Goal: Task Accomplishment & Management: Use online tool/utility

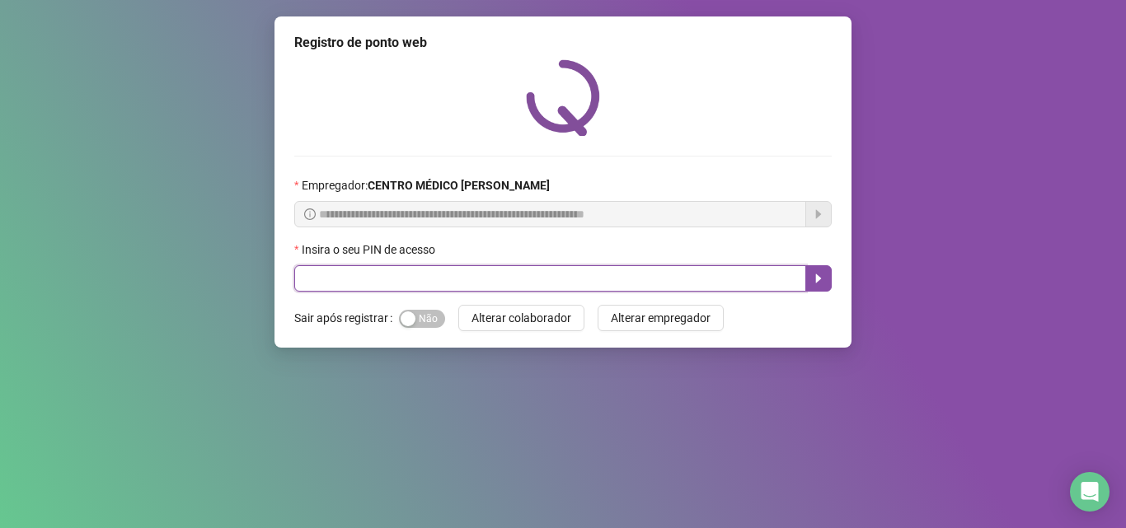
click at [341, 279] on input "text" at bounding box center [550, 278] width 512 height 26
type input "*****"
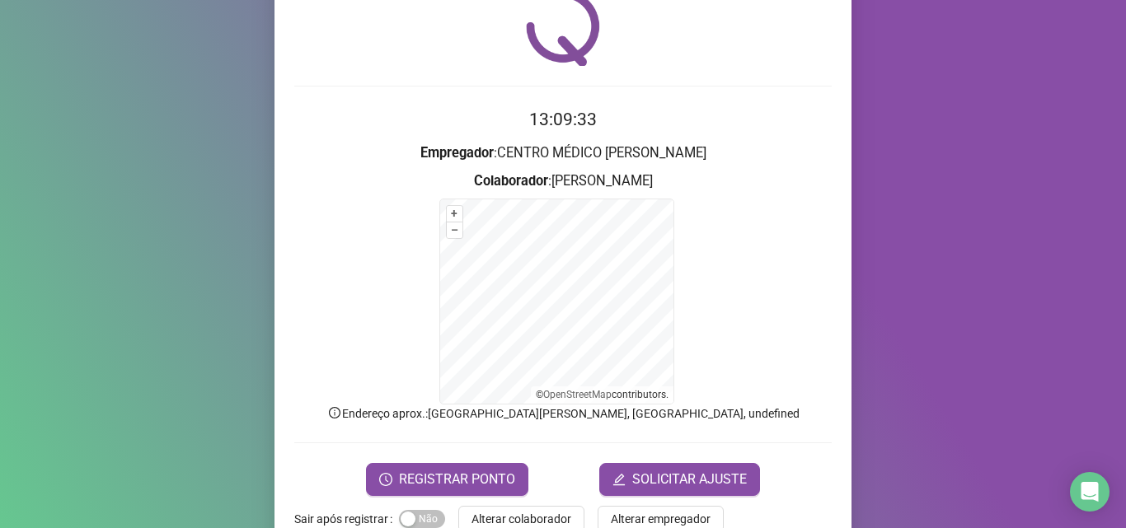
scroll to position [110, 0]
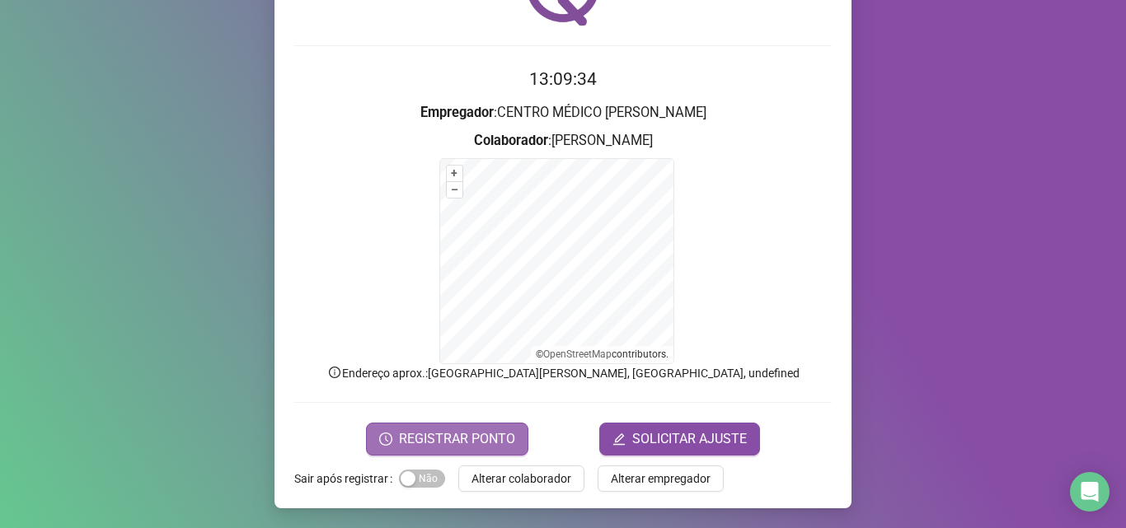
click at [503, 431] on span "REGISTRAR PONTO" at bounding box center [457, 439] width 116 height 20
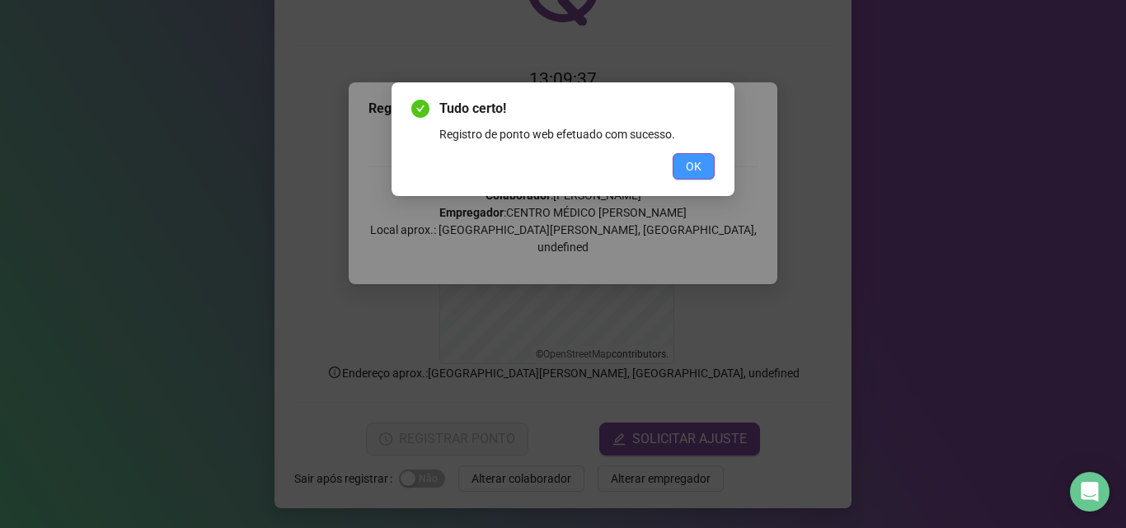
click at [692, 167] on span "OK" at bounding box center [694, 166] width 16 height 18
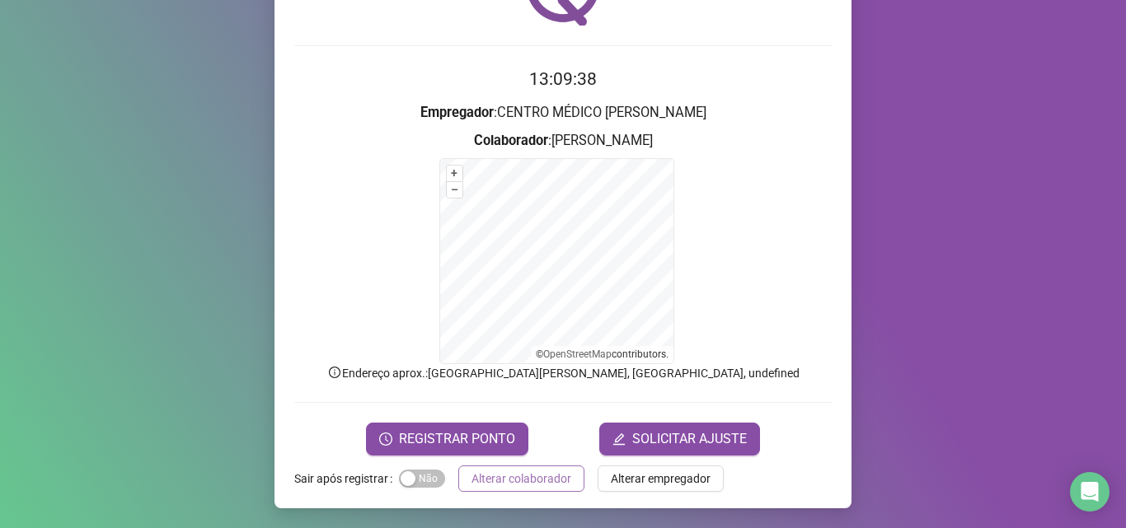
click at [506, 474] on span "Alterar colaborador" at bounding box center [521, 479] width 100 height 18
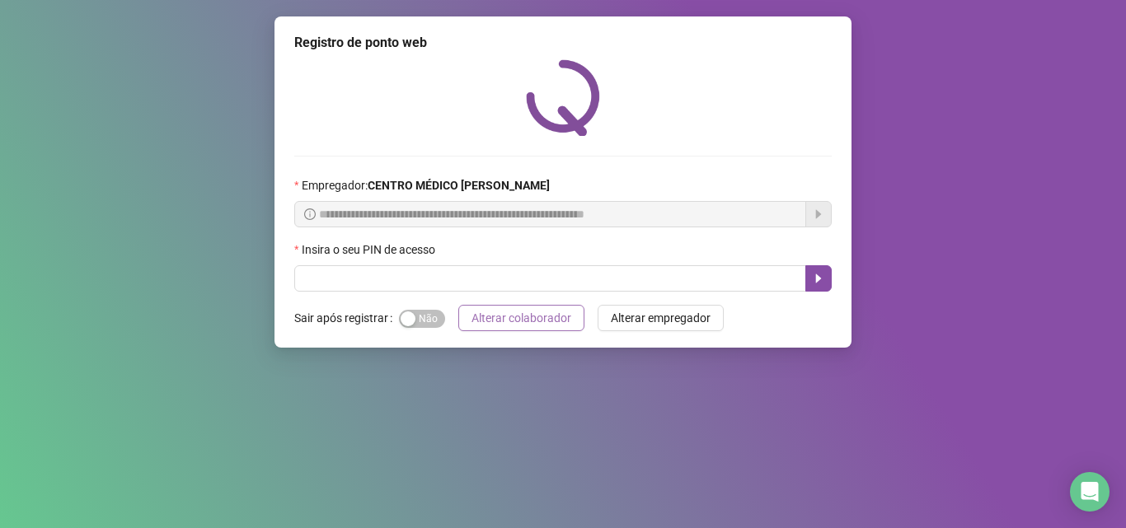
scroll to position [0, 0]
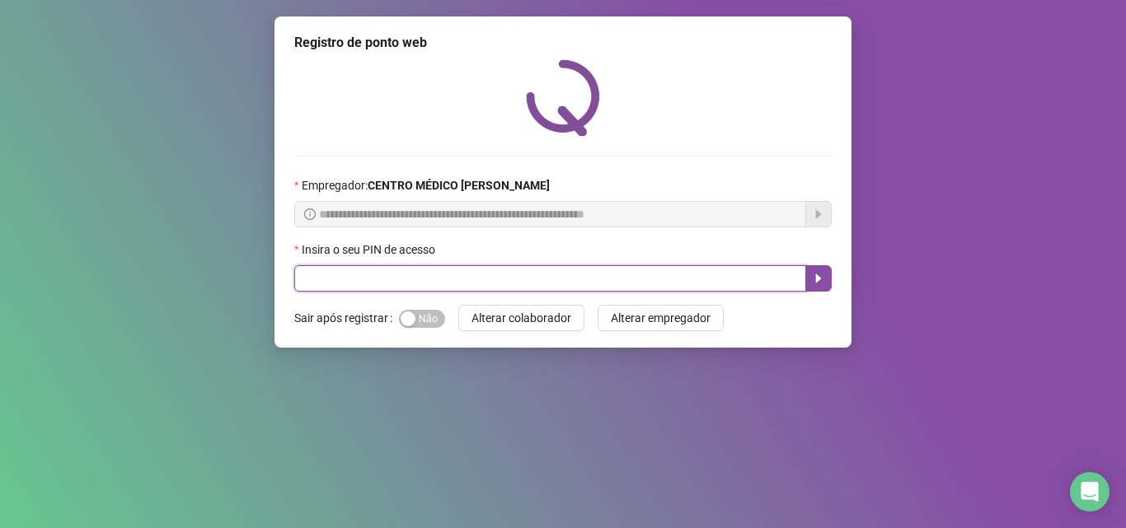
click at [377, 288] on input "text" at bounding box center [550, 278] width 512 height 26
type input "*****"
click at [825, 283] on button "button" at bounding box center [818, 278] width 26 height 26
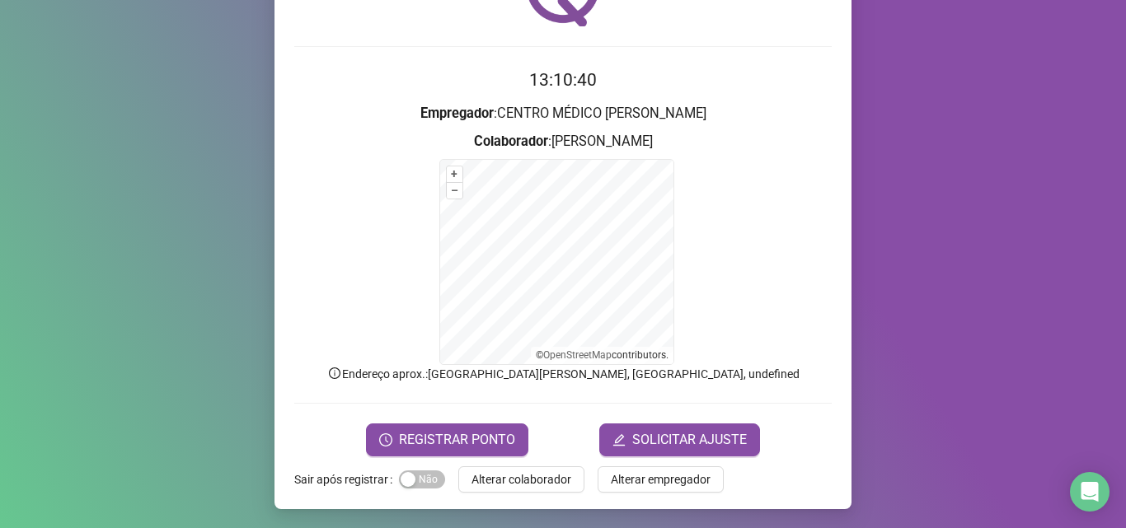
scroll to position [110, 0]
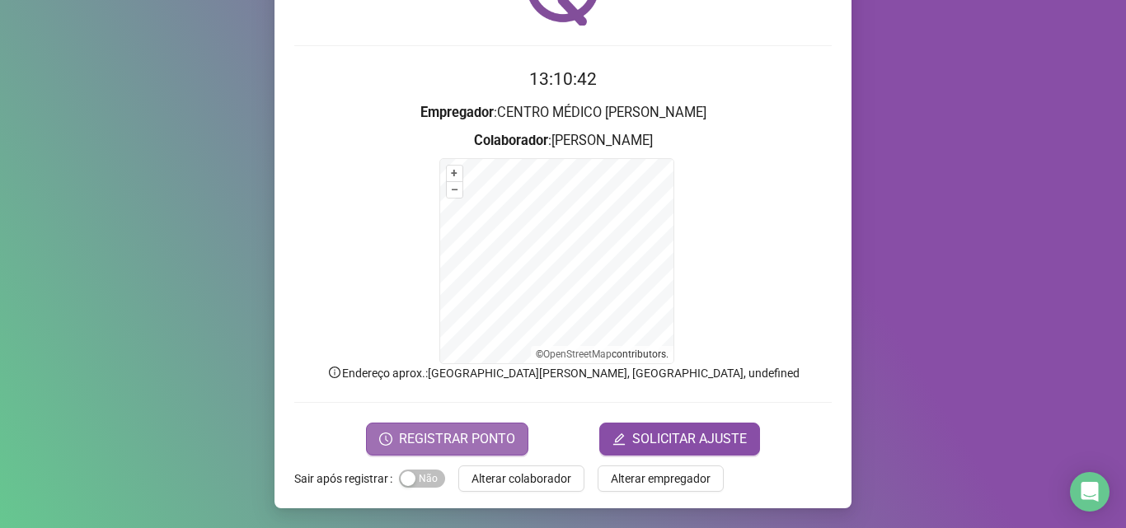
click at [476, 447] on span "REGISTRAR PONTO" at bounding box center [457, 439] width 116 height 20
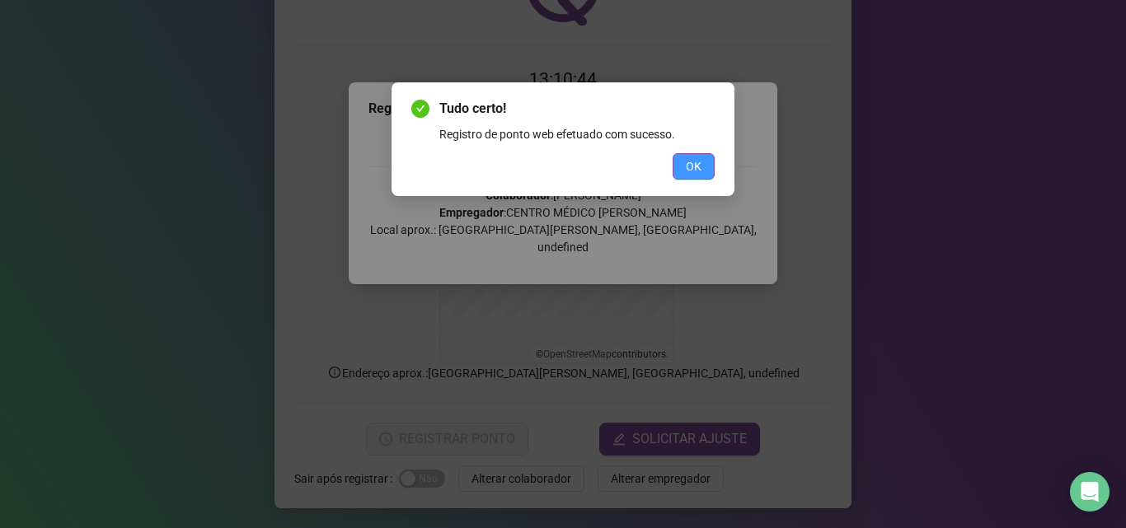
click at [694, 164] on span "OK" at bounding box center [694, 166] width 16 height 18
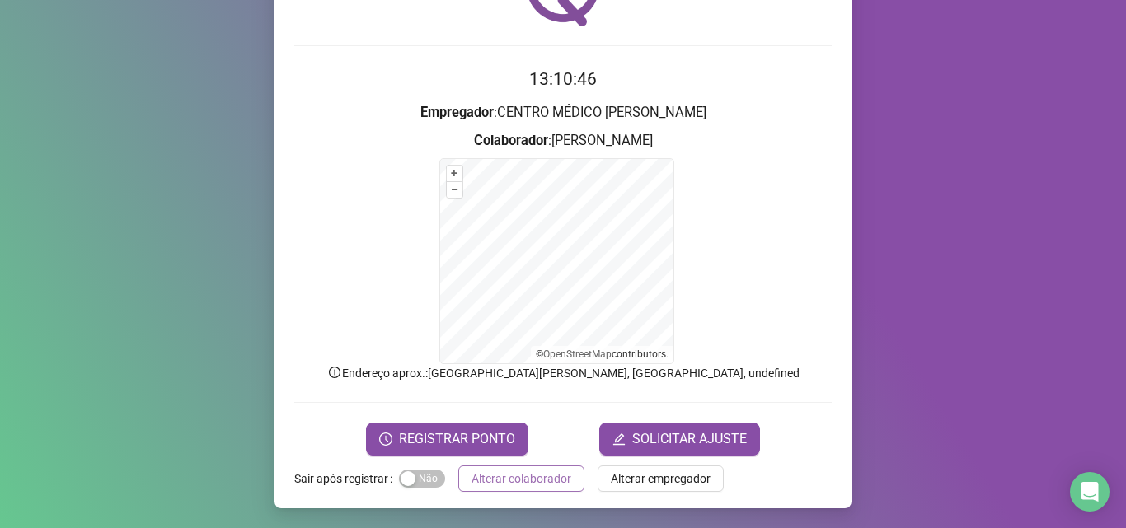
click at [536, 477] on span "Alterar colaborador" at bounding box center [521, 479] width 100 height 18
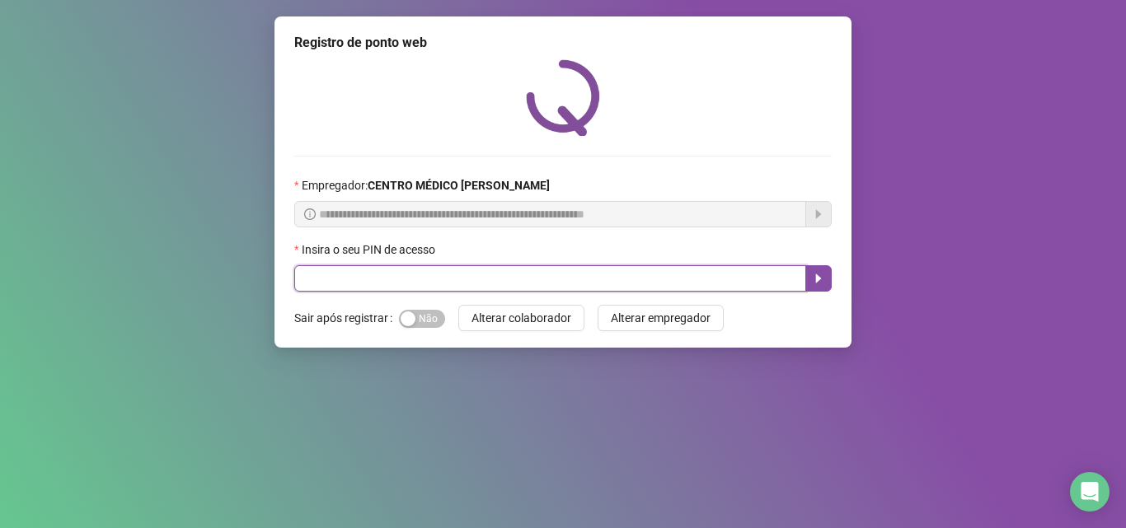
click at [388, 289] on input "text" at bounding box center [550, 278] width 512 height 26
type input "*****"
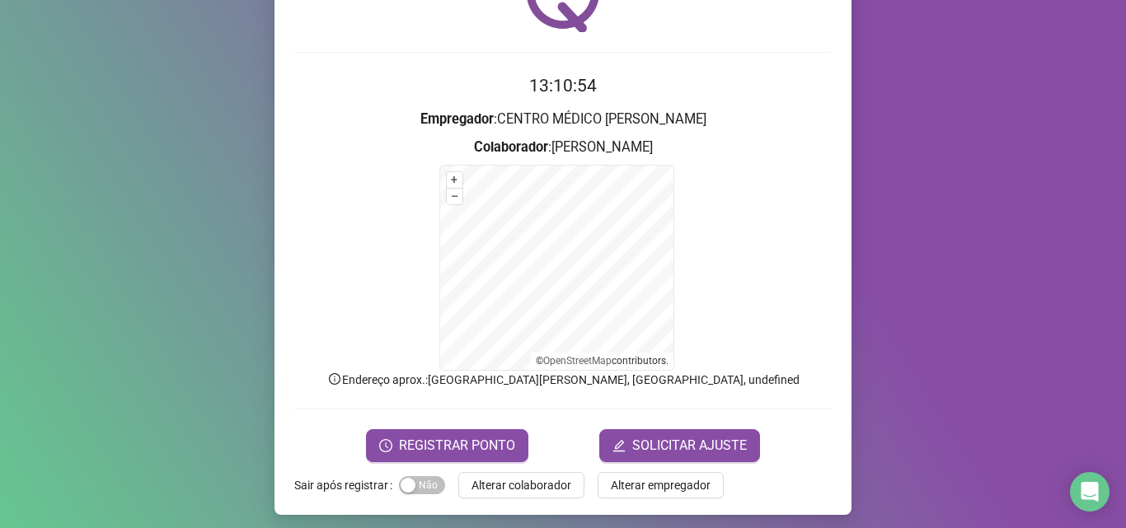
scroll to position [110, 0]
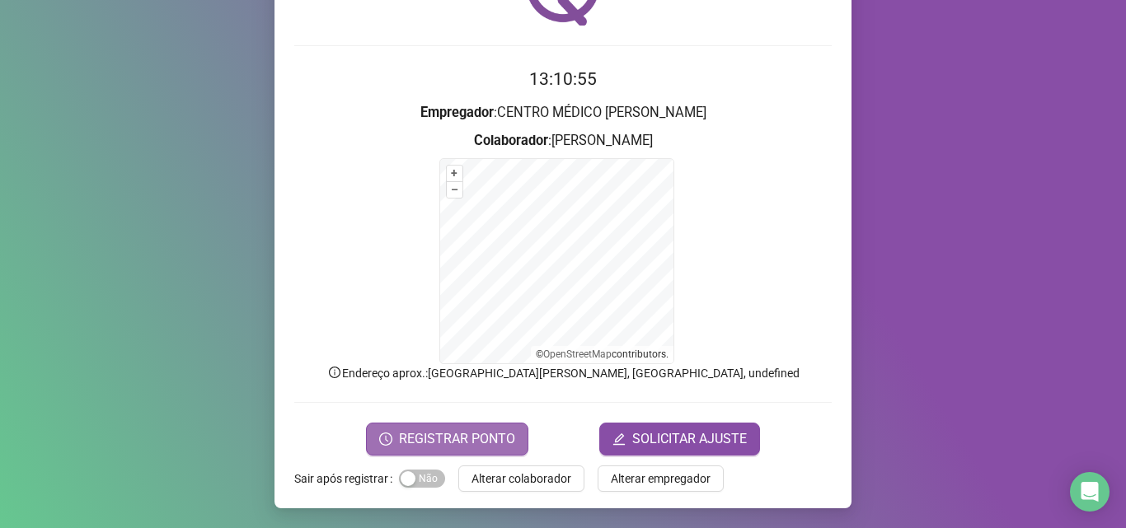
click at [473, 426] on button "REGISTRAR PONTO" at bounding box center [447, 439] width 162 height 33
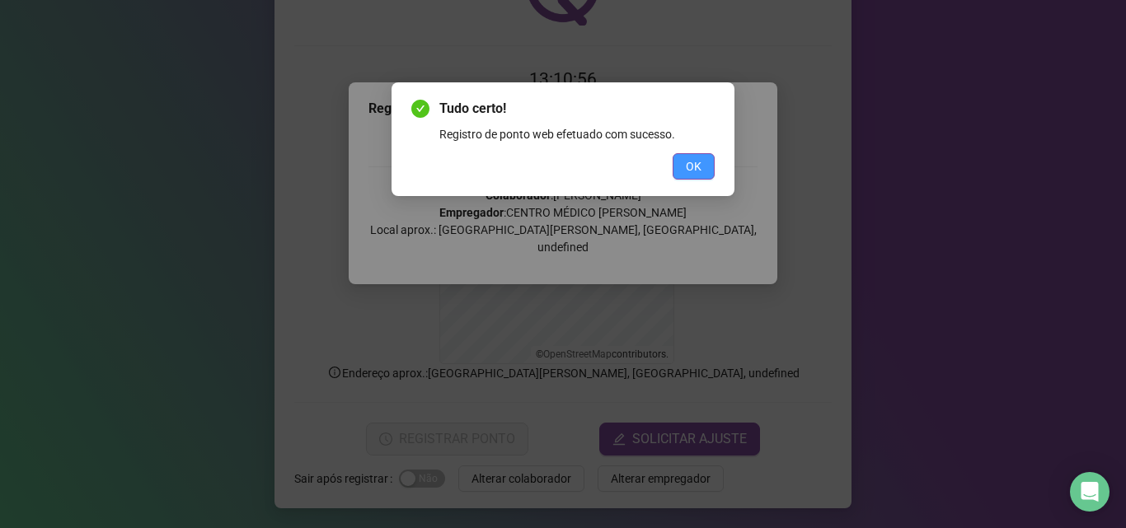
click at [694, 162] on span "OK" at bounding box center [694, 166] width 16 height 18
